Goal: Task Accomplishment & Management: Use online tool/utility

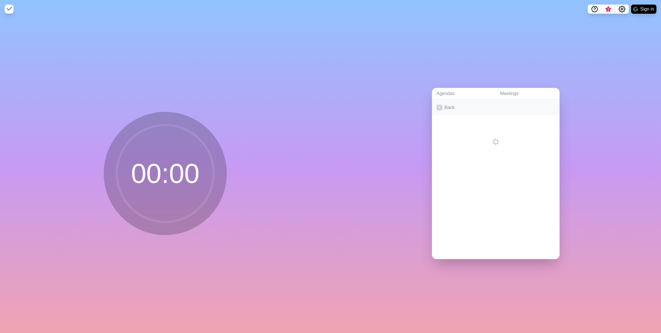
click at [438, 105] on icon at bounding box center [440, 108] width 6 height 6
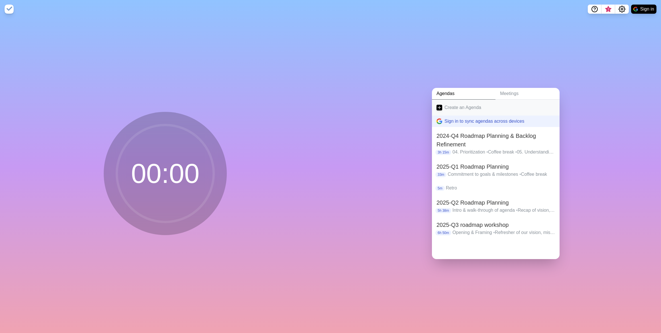
click at [453, 105] on link "Create an Agenda" at bounding box center [496, 107] width 128 height 16
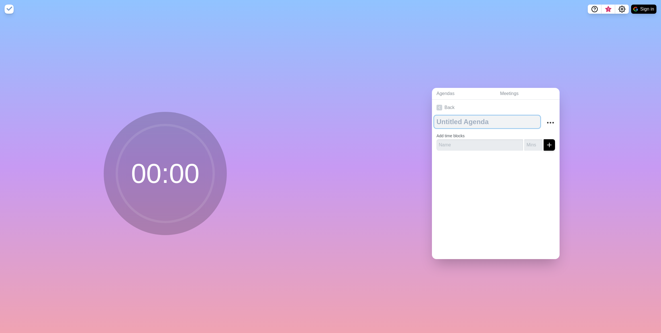
click at [459, 120] on textarea at bounding box center [487, 121] width 106 height 13
type textarea "2025-Q4 Roadmap Planning"
click at [475, 142] on input "text" at bounding box center [480, 144] width 87 height 11
paste input "Opening & Framing"
type input "Opening & Framing"
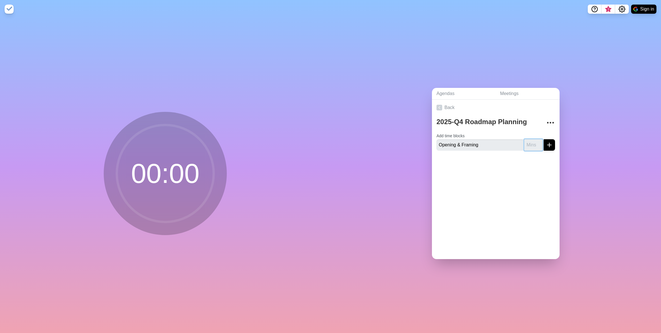
click at [530, 145] on input "number" at bounding box center [533, 144] width 18 height 11
type input "10"
click at [548, 143] on button "submit" at bounding box center [549, 144] width 11 height 11
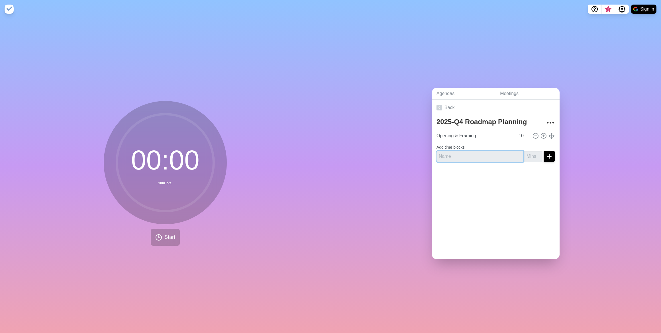
click at [459, 153] on input "text" at bounding box center [480, 155] width 87 height 11
paste input "2025-Q3: Look-back"
type input "2025-Q3: Look-back"
click at [527, 154] on input "number" at bounding box center [533, 155] width 18 height 11
type input "20"
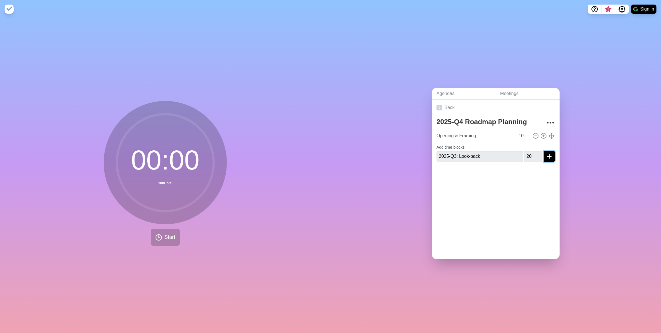
click at [546, 153] on icon "submit" at bounding box center [549, 156] width 7 height 7
click at [453, 157] on input "text" at bounding box center [480, 160] width 87 height 11
paste input "Insights & improvement for Approval Forms"
type input "Insights & improvement for Approval Forms"
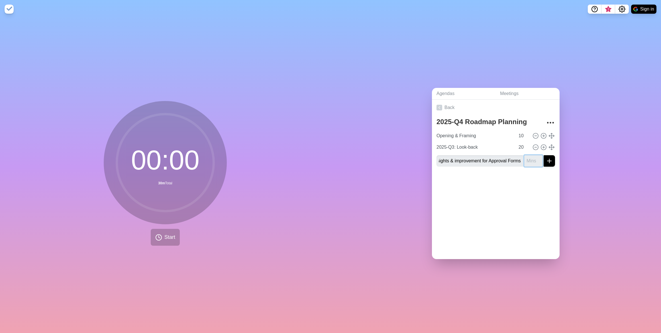
click at [524, 159] on input "number" at bounding box center [533, 160] width 18 height 11
type input "15"
click at [546, 159] on icon "submit" at bounding box center [549, 160] width 7 height 7
click at [463, 171] on input "text" at bounding box center [480, 171] width 87 height 11
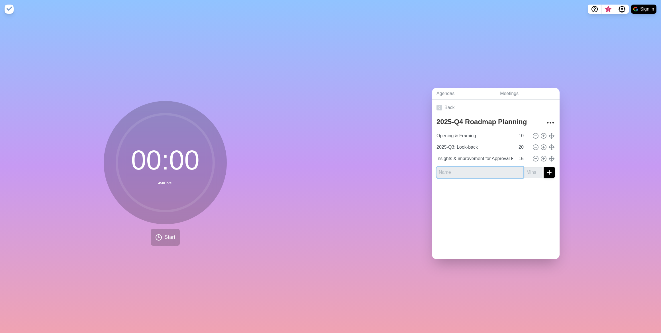
paste input "Feedback Insights 2.1 Templates & Confluence Survey"
type input "Feedback Insights 2.1 Templates & Confluence Survey"
click at [526, 168] on input "number" at bounding box center [533, 171] width 18 height 11
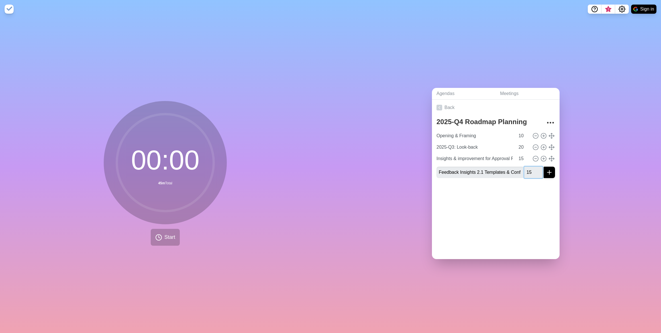
type input "15"
click at [546, 169] on icon "submit" at bounding box center [549, 172] width 7 height 7
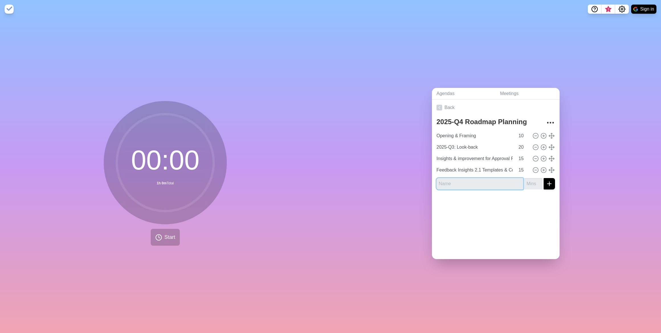
click at [456, 180] on input "text" at bounding box center [480, 183] width 87 height 11
paste input "Coffee Break"
type input "Coffee Break"
click at [524, 180] on input "number" at bounding box center [533, 183] width 18 height 11
type input "10"
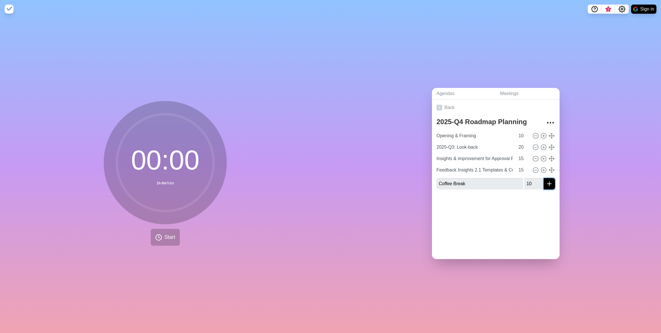
click at [546, 182] on icon "submit" at bounding box center [549, 183] width 7 height 7
click at [452, 192] on input "text" at bounding box center [480, 194] width 87 height 11
paste input "Refresher of vision, mission and impact"
type input "Refresher of vision, mission and impact"
click at [524, 192] on input "number" at bounding box center [533, 194] width 18 height 11
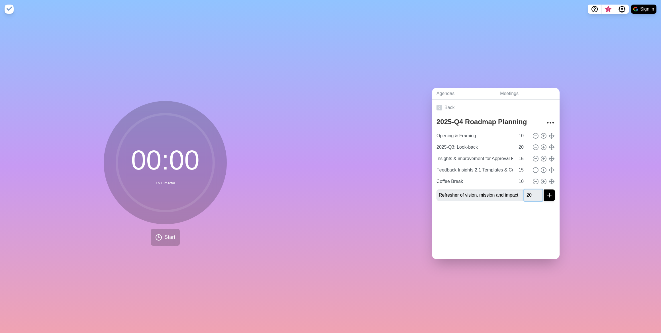
type input "20"
click at [546, 193] on icon "submit" at bounding box center [549, 195] width 7 height 7
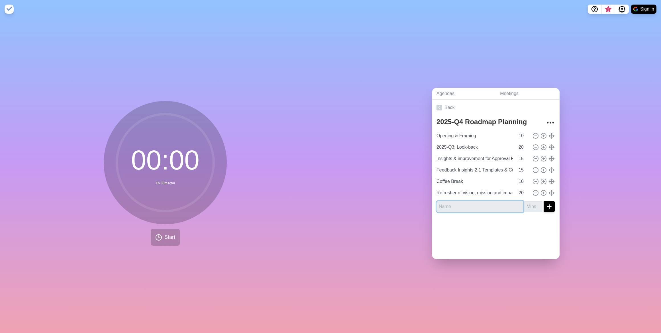
click at [461, 204] on input "text" at bounding box center [480, 206] width 87 height 11
paste input "Outlook into the next focus (the 8-phase process)"
click at [524, 204] on input "number" at bounding box center [533, 206] width 18 height 11
drag, startPoint x: 493, startPoint y: 205, endPoint x: 522, endPoint y: 206, distance: 29.4
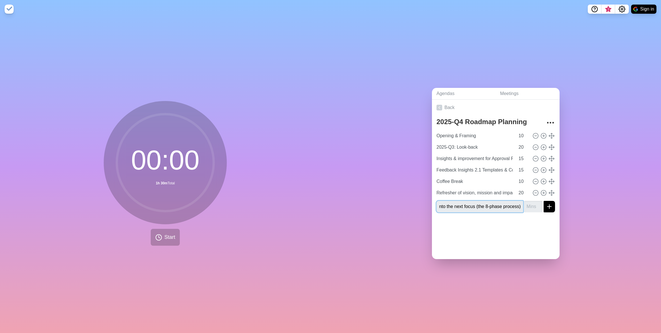
click at [522, 206] on div "Outlook into the next focus (the 8-phase process)" at bounding box center [496, 206] width 119 height 11
type input "Outlook into the next focus + Architecture"
click at [524, 206] on input "number" at bounding box center [533, 206] width 18 height 11
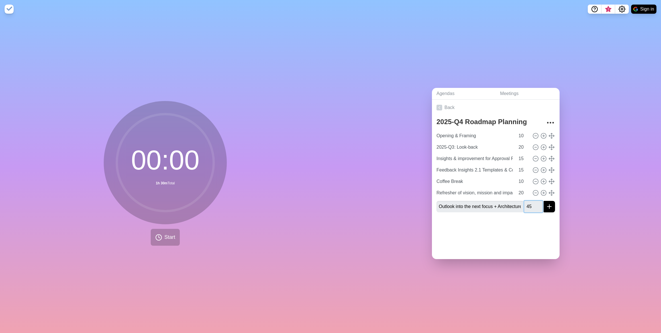
type input "45"
click at [549, 206] on button "submit" at bounding box center [549, 206] width 11 height 11
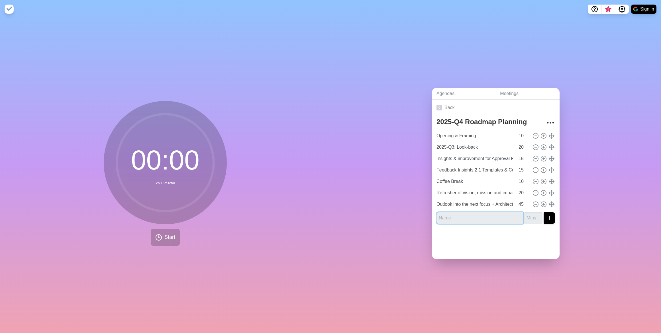
click at [459, 216] on input "text" at bounding box center [480, 217] width 87 height 11
paste input "Topics for outsourcing"
type input "Topics for outsourcing"
click at [526, 215] on input "number" at bounding box center [533, 217] width 18 height 11
type input "30"
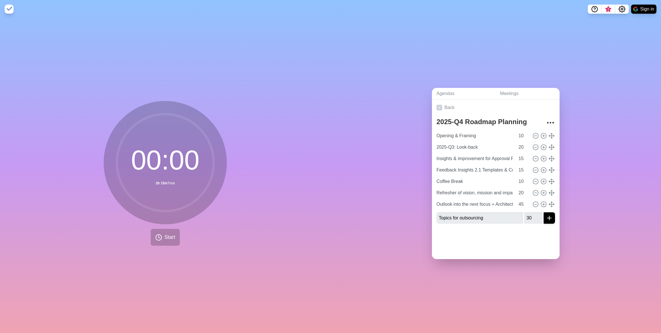
click at [550, 215] on div "2025-Q4 Roadmap Planning Opening & Framing 10 2025-Q3: Look-back 20 Insights & …" at bounding box center [496, 171] width 128 height 113
click at [546, 216] on icon "submit" at bounding box center [549, 217] width 7 height 7
click at [456, 227] on input "text" at bounding box center [480, 228] width 87 height 11
paste input "Lunch Break"
type input "Lunch Break"
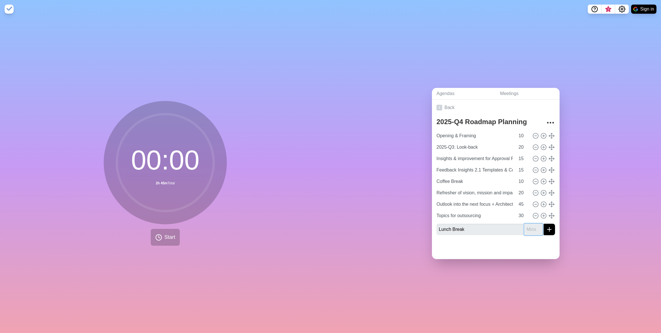
click at [526, 227] on input "number" at bounding box center [533, 228] width 18 height 11
type input "60"
click at [546, 227] on icon "submit" at bounding box center [549, 229] width 7 height 7
click at [451, 236] on input "text" at bounding box center [480, 240] width 87 height 11
paste input "2025-Q4 product goals"
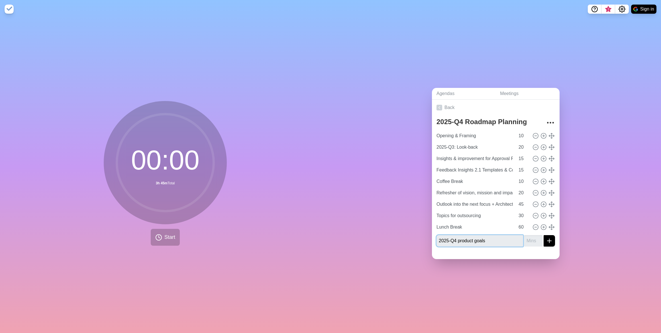
type input "2025-Q4 product goals"
click at [524, 238] on input "number" at bounding box center [533, 240] width 18 height 11
type input "15"
click at [546, 237] on icon "submit" at bounding box center [549, 240] width 7 height 7
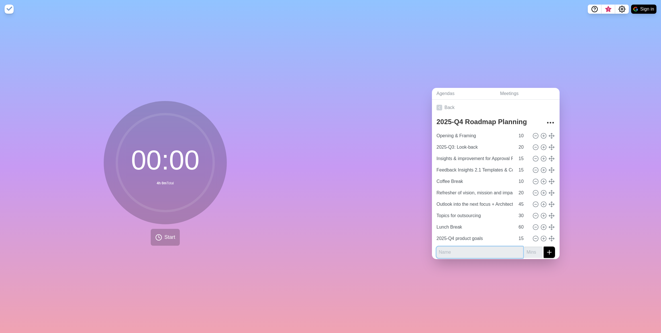
click at [456, 249] on input "text" at bounding box center [480, 251] width 87 height 11
paste input "Epics ideation & refinement"
type input "Epics ideation & refinement"
click at [524, 249] on input "number" at bounding box center [533, 251] width 18 height 11
type input "60"
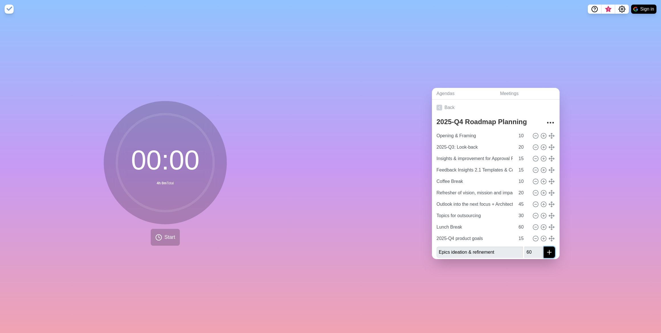
click at [547, 249] on icon "submit" at bounding box center [549, 252] width 7 height 7
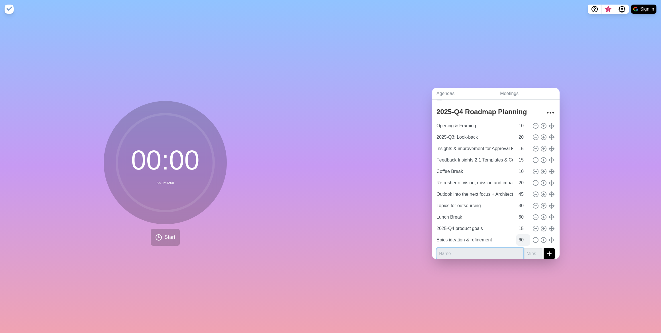
scroll to position [14, 0]
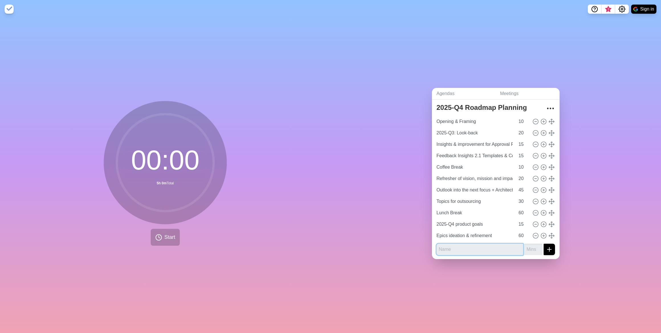
click at [468, 247] on input "text" at bounding box center [480, 248] width 87 height 11
paste input "Coffee Break"
type input "Coffee Break"
click at [524, 247] on input "number" at bounding box center [533, 248] width 18 height 11
type input "10"
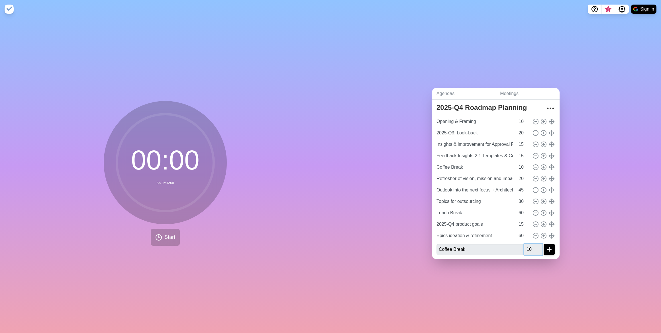
click at [544, 243] on button "submit" at bounding box center [549, 248] width 11 height 11
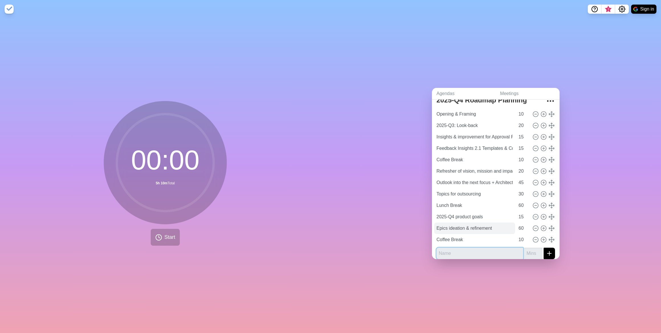
scroll to position [26, 0]
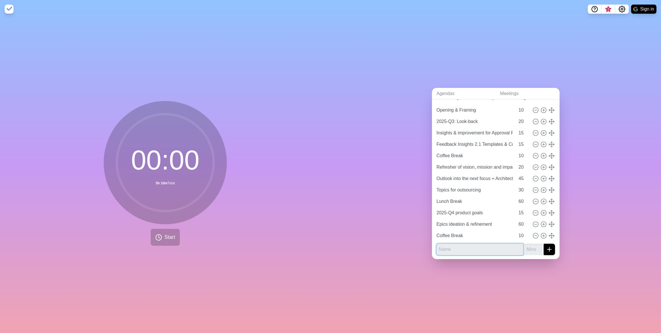
click at [448, 246] on input "text" at bounding box center [480, 248] width 87 height 11
paste input "Prioritization with WSJF"
type input "Prioritization with WSJF"
click at [526, 246] on input "number" at bounding box center [533, 248] width 18 height 11
type input "45"
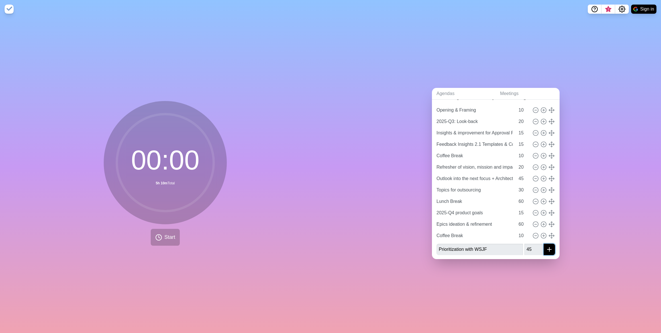
click at [546, 247] on icon "submit" at bounding box center [549, 249] width 7 height 7
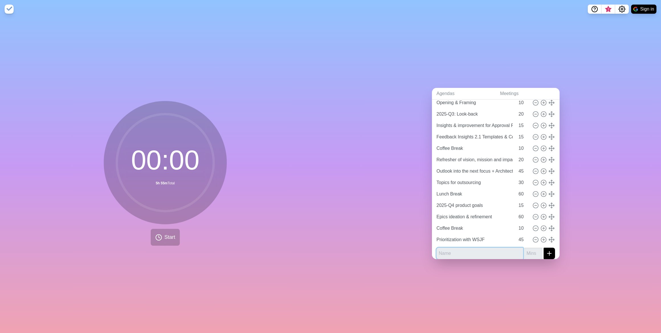
scroll to position [37, 0]
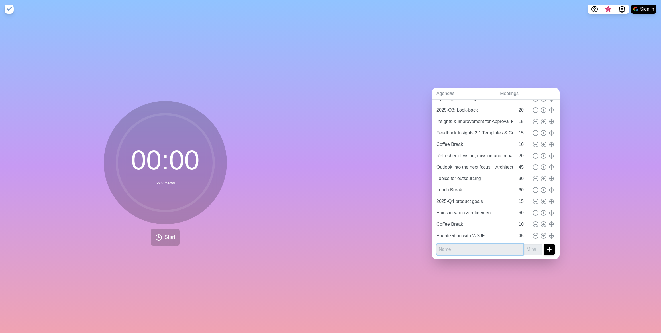
click at [460, 243] on input "text" at bounding box center [480, 248] width 87 height 11
paste input "Capacity allocation & creation of a realistic backlog"
type input "Capacity allocation & creation of a realistic backlog"
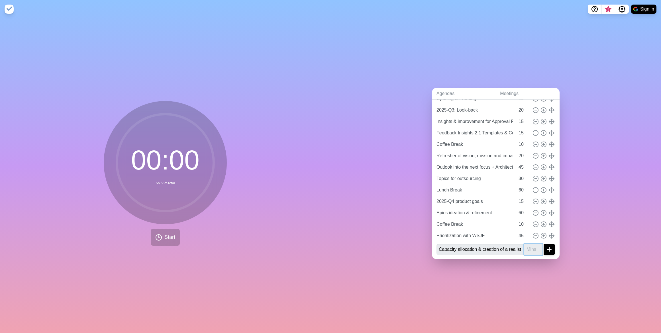
click at [524, 248] on input "number" at bounding box center [533, 248] width 18 height 11
type input "60"
click at [547, 246] on button "submit" at bounding box center [549, 248] width 11 height 11
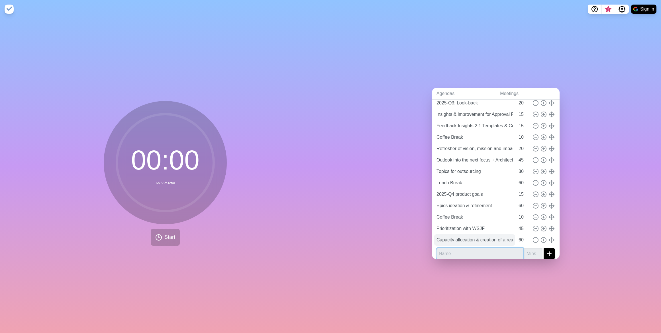
scroll to position [48, 0]
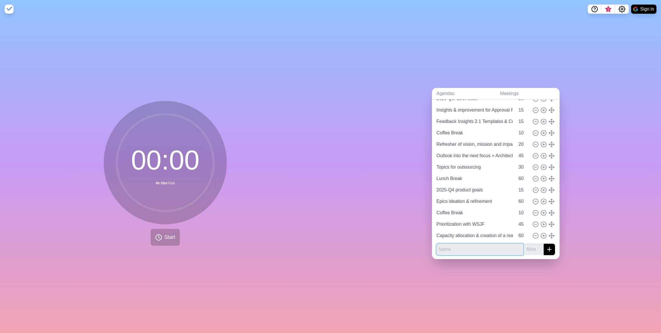
click at [472, 249] on input "text" at bounding box center [480, 248] width 87 height 11
paste input "Coffee Break"
type input "Coffee Break"
click at [546, 246] on icon "submit" at bounding box center [549, 249] width 7 height 7
click at [526, 246] on input "number" at bounding box center [533, 248] width 18 height 11
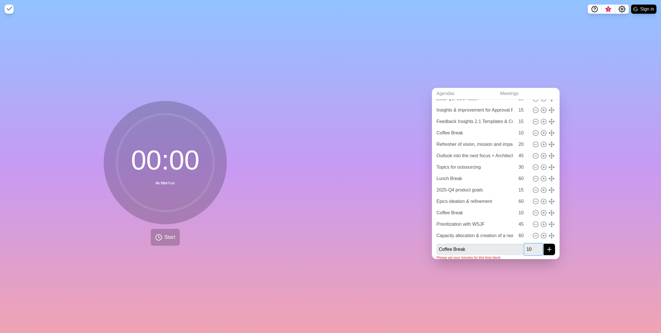
type input "10"
click at [544, 243] on button "submit" at bounding box center [549, 248] width 11 height 11
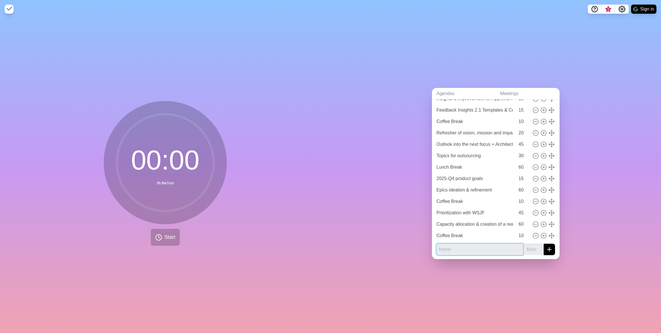
click at [467, 247] on input "text" at bounding box center [480, 248] width 87 height 11
paste input "Milestones, risk & confidence vote"
type input "Milestones, risk & confidence vote"
click at [526, 245] on input "number" at bounding box center [533, 248] width 18 height 11
type input "25"
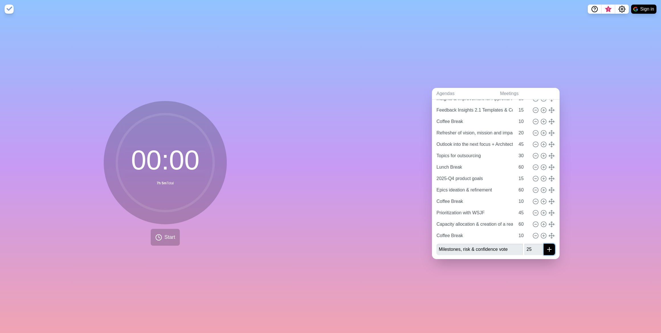
click at [546, 246] on icon "submit" at bounding box center [549, 249] width 7 height 7
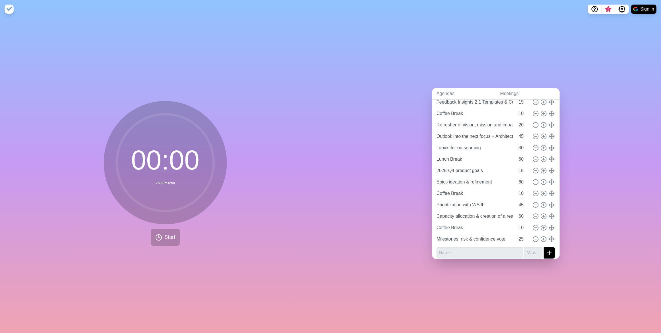
scroll to position [71, 0]
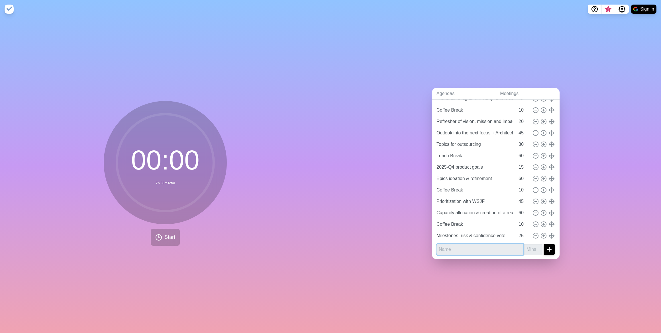
click at [473, 248] on input "text" at bounding box center [480, 248] width 87 height 11
paste input "Retrospective of 2025-Q4 workshop & closing"
type input "Retrospective of 2025-Q4 workshop & closing"
click at [524, 246] on input "number" at bounding box center [533, 248] width 18 height 11
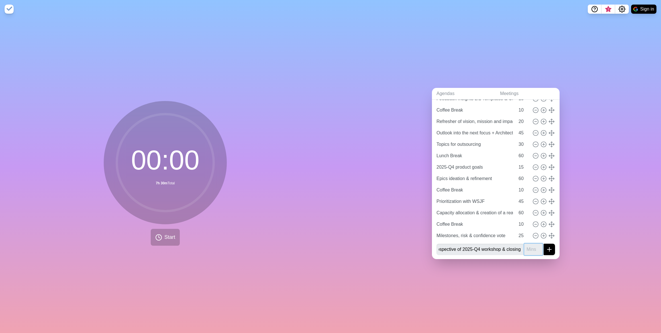
scroll to position [0, 0]
type input "15"
click at [547, 247] on icon "submit" at bounding box center [549, 249] width 7 height 7
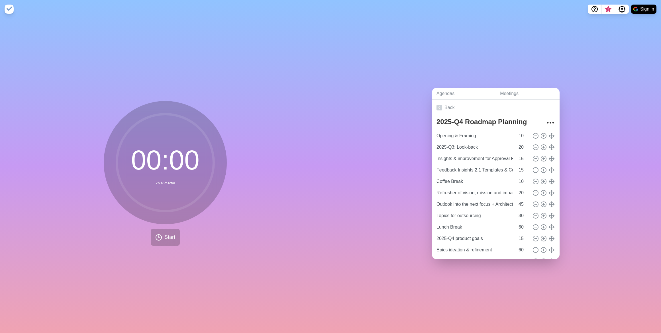
click at [474, 56] on div "Agendas Meetings Back 2025-Q4 Roadmap Planning Opening & Framing 10 2025-Q3: Lo…" at bounding box center [496, 175] width 331 height 314
click at [622, 7] on icon "Settings" at bounding box center [622, 9] width 6 height 6
click at [615, 19] on p "Preferences" at bounding box center [603, 21] width 25 height 7
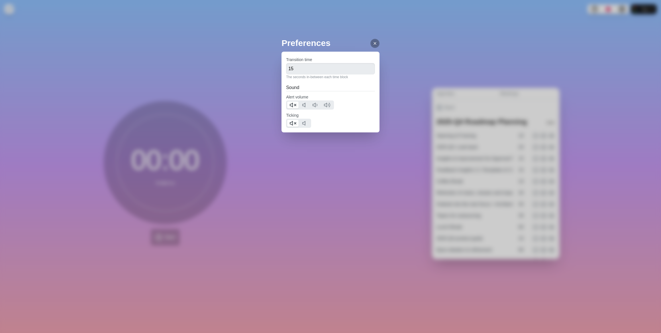
click at [373, 45] on icon at bounding box center [375, 43] width 5 height 5
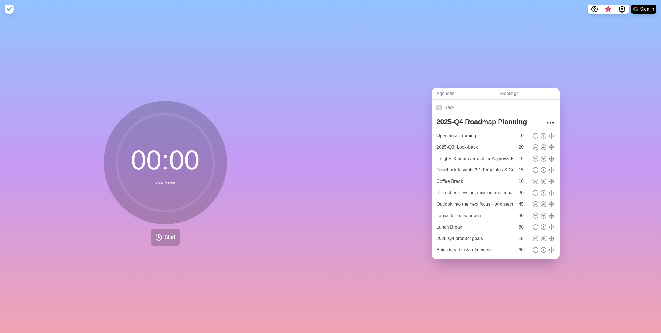
click at [388, 91] on div "Agendas Meetings Back 2025-Q4 Roadmap Planning Opening & Framing 10 2025-Q3: Lo…" at bounding box center [496, 175] width 331 height 314
click at [559, 40] on div "Agendas Meetings Back 2025-Q4 Roadmap Planning Opening & Framing 10 2025-Q3: Lo…" at bounding box center [496, 175] width 331 height 314
